Goal: Task Accomplishment & Management: Manage account settings

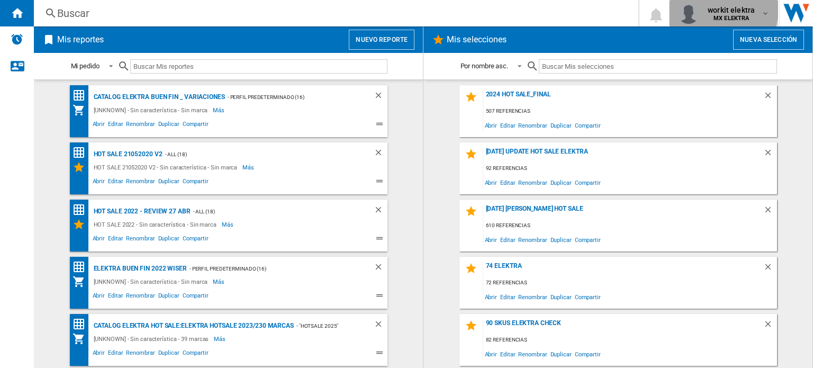
click at [717, 8] on span "workit elektra" at bounding box center [730, 10] width 47 height 11
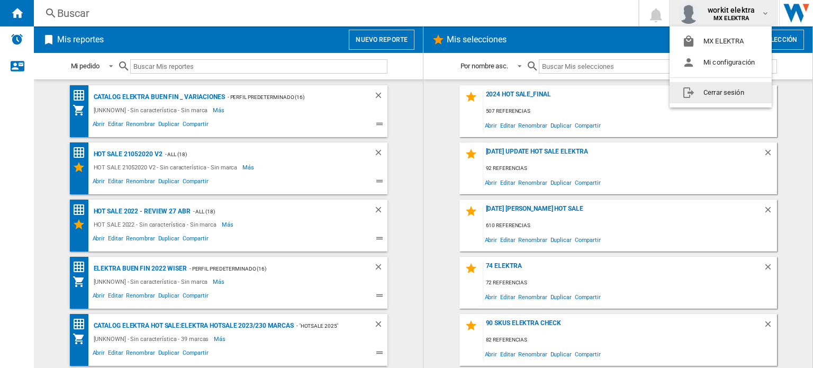
click at [706, 94] on button "Cerrar sesión" at bounding box center [720, 92] width 102 height 21
